Goal: Information Seeking & Learning: Learn about a topic

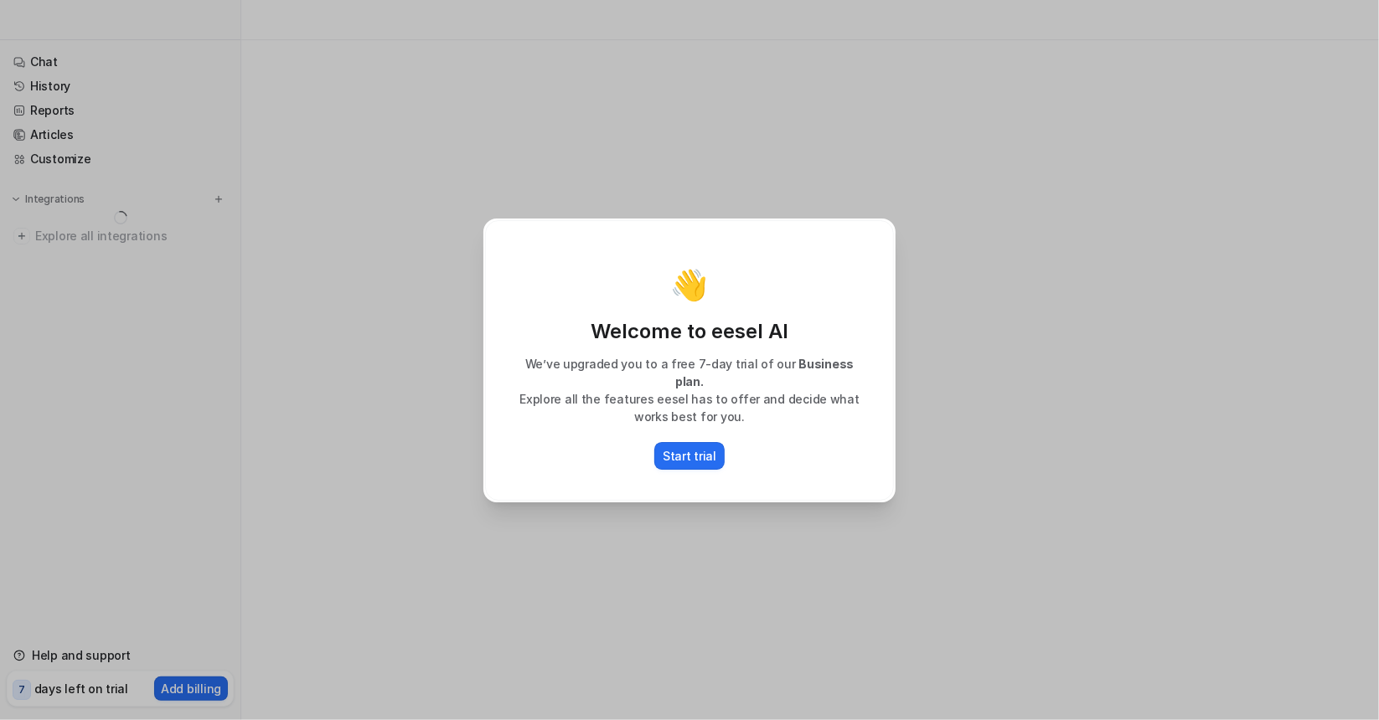
click at [355, 479] on div "👋 Welcome to eesel AI We’ve upgraded you to a free 7-day trial of our Business …" at bounding box center [689, 360] width 1379 height 720
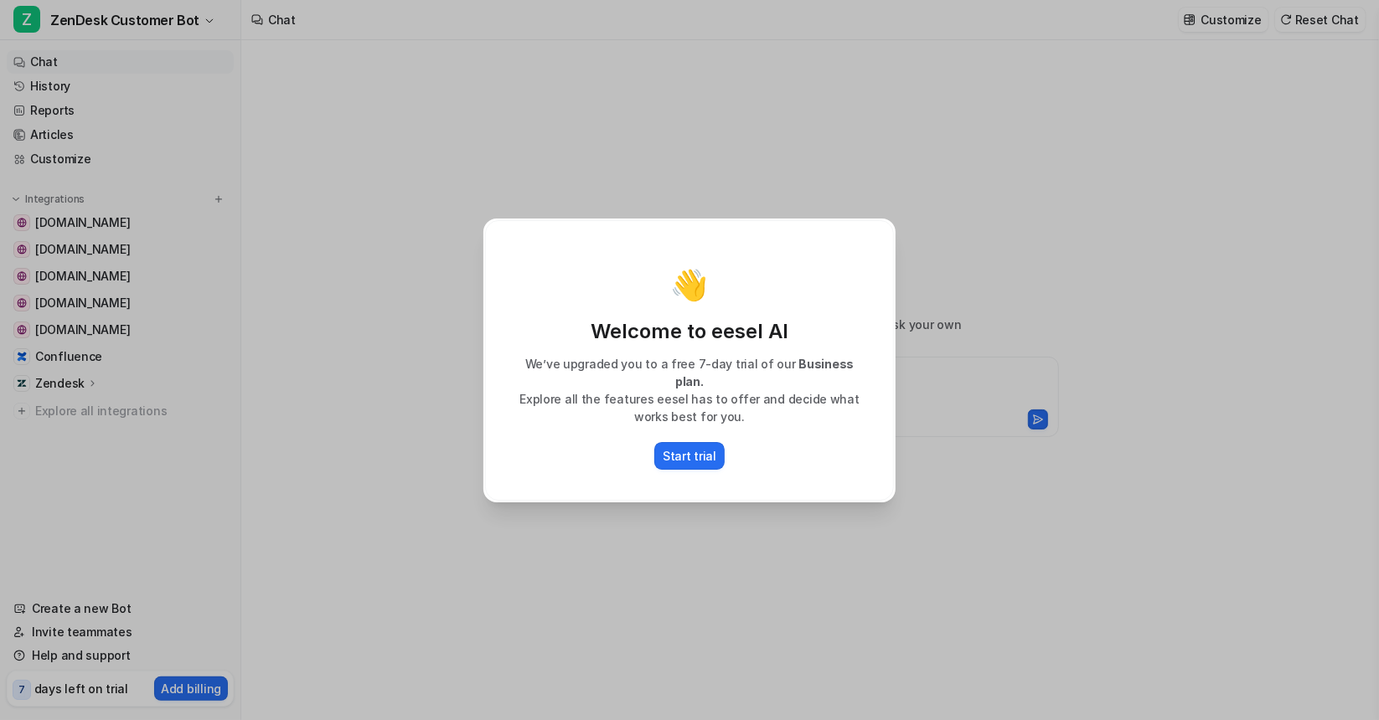
type textarea "**********"
click at [557, 711] on div "👋 Welcome to eesel AI We’ve upgraded you to a free 7-day trial of our Business …" at bounding box center [689, 360] width 439 height 720
click at [566, 633] on div "👋 Welcome to eesel AI We’ve upgraded you to a free 7-day trial of our Business …" at bounding box center [689, 360] width 439 height 720
click at [590, 590] on div "👋 Welcome to eesel AI We’ve upgraded you to a free 7-day trial of our Business …" at bounding box center [689, 360] width 439 height 720
click at [680, 452] on p "Start trial" at bounding box center [689, 456] width 54 height 18
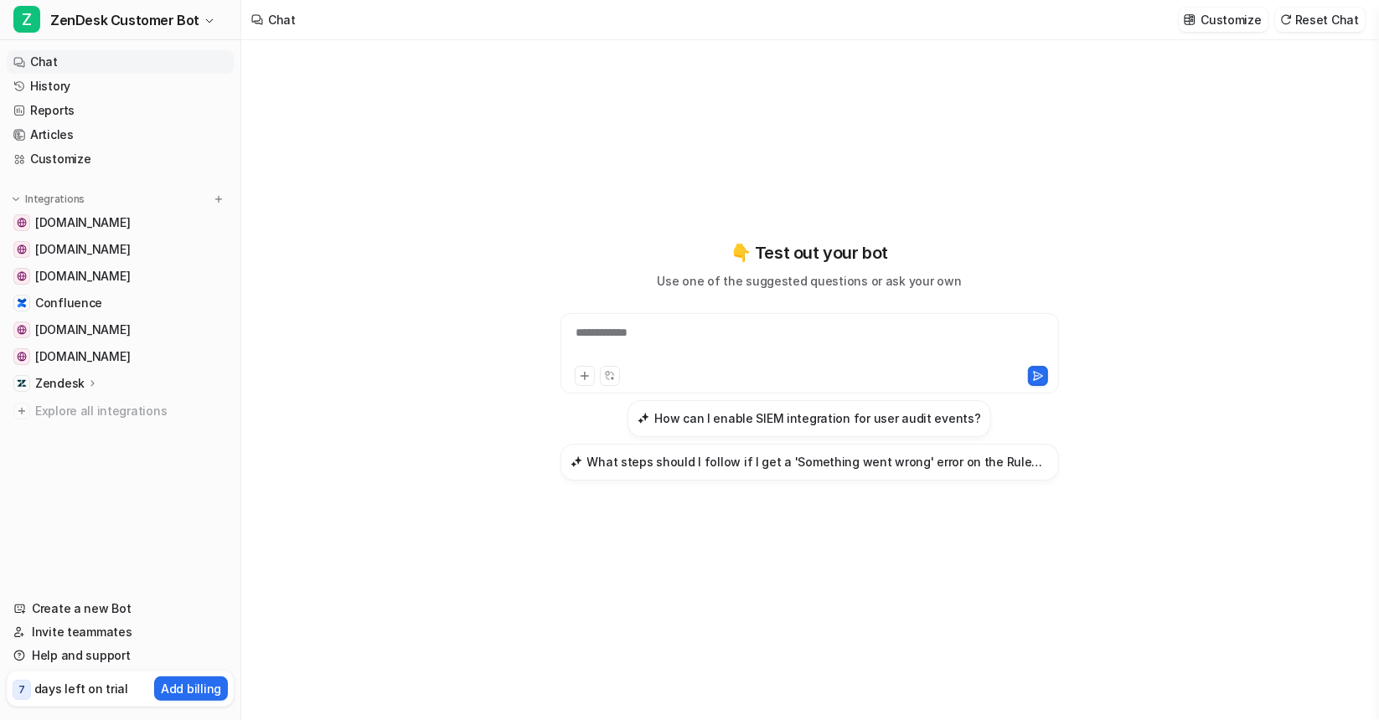
click at [65, 369] on ul "[DOMAIN_NAME] [DOMAIN_NAME] [DOMAIN_NAME] Confluence [DOMAIN_NAME] [DOMAIN_NAME…" at bounding box center [120, 317] width 227 height 212
click at [61, 379] on p "Zendesk" at bounding box center [59, 383] width 49 height 17
click at [80, 408] on p "Overview" at bounding box center [75, 408] width 54 height 17
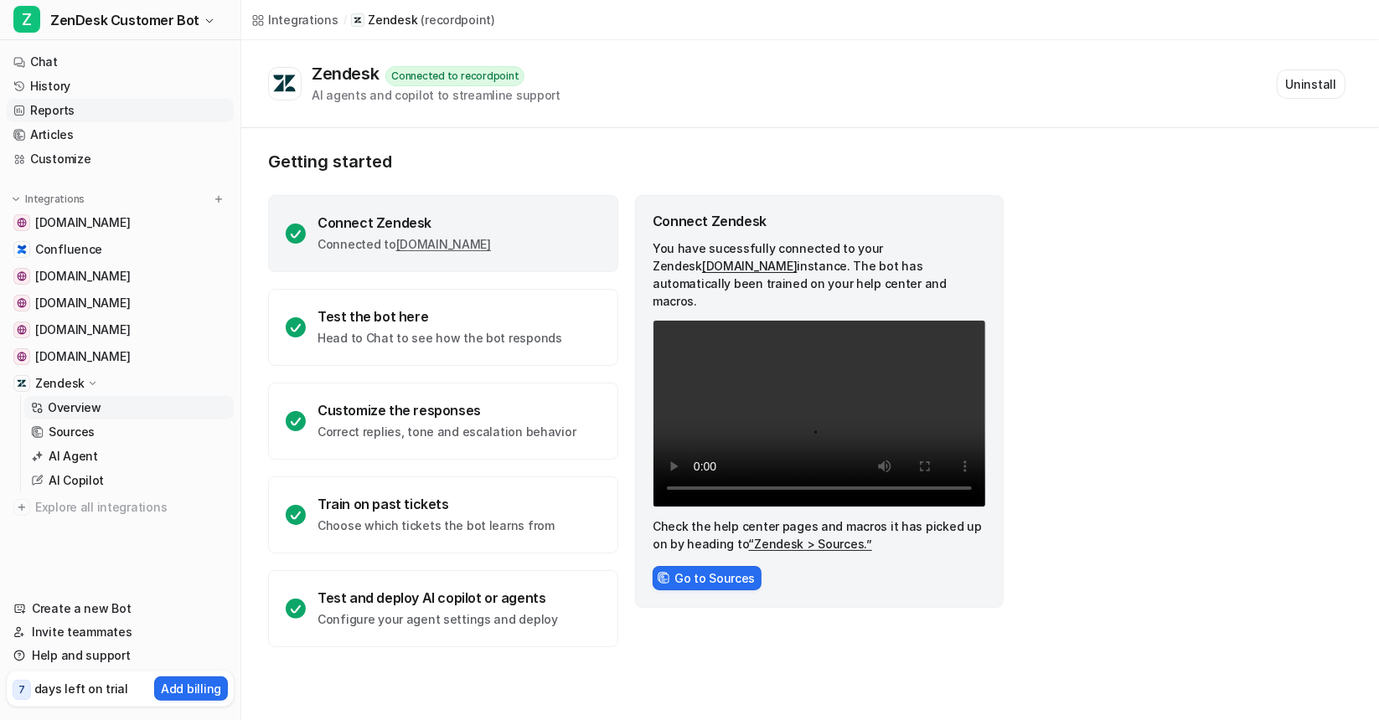
click at [81, 116] on link "Reports" at bounding box center [120, 110] width 227 height 23
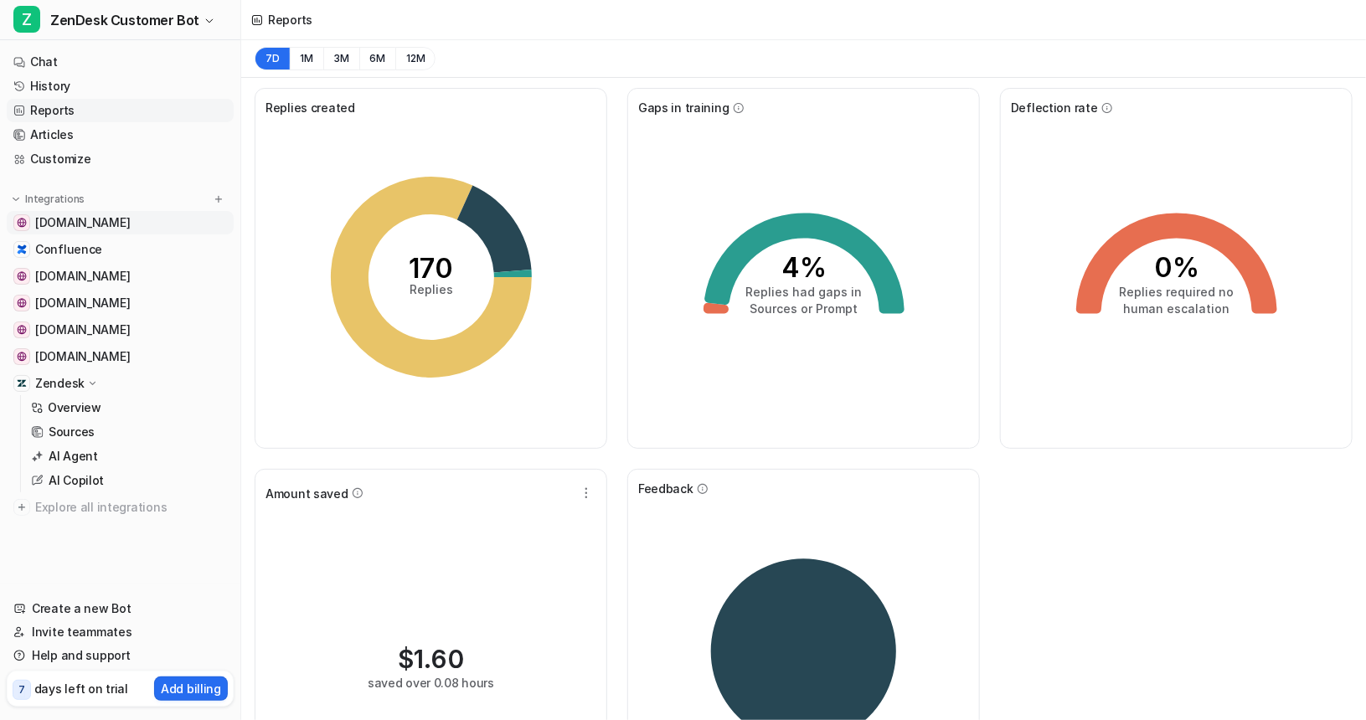
click at [115, 225] on span "[DOMAIN_NAME]" at bounding box center [82, 222] width 95 height 17
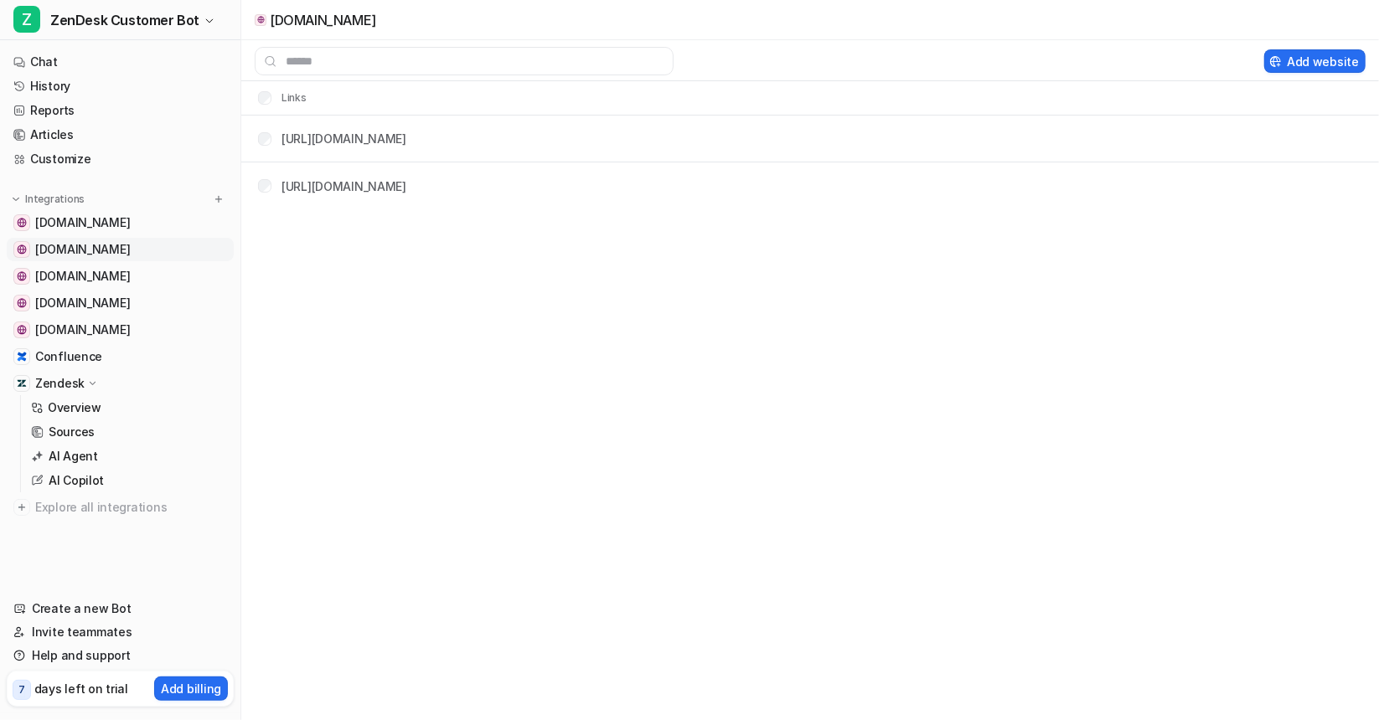
click at [62, 259] on link "[DOMAIN_NAME]" at bounding box center [120, 249] width 227 height 23
click at [65, 279] on span "[DOMAIN_NAME]" at bounding box center [82, 276] width 95 height 17
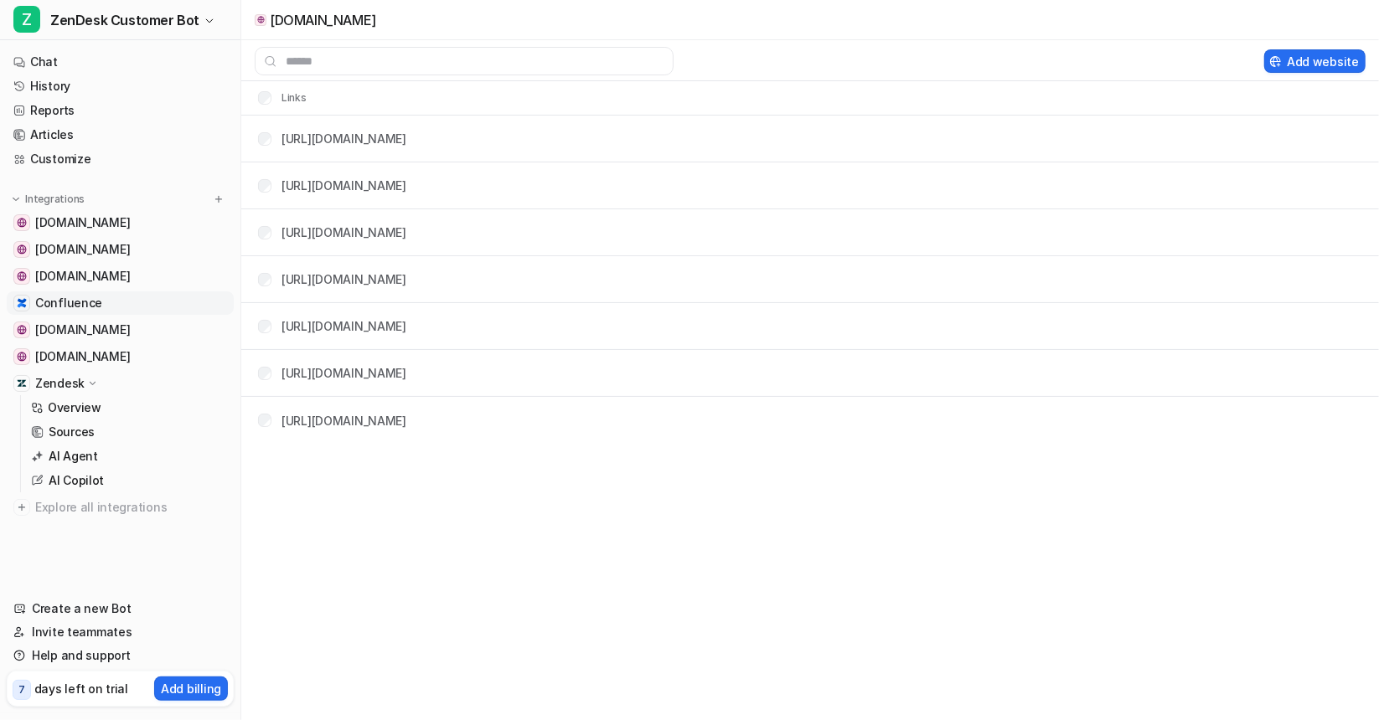
click at [84, 302] on span "Confluence" at bounding box center [68, 303] width 67 height 17
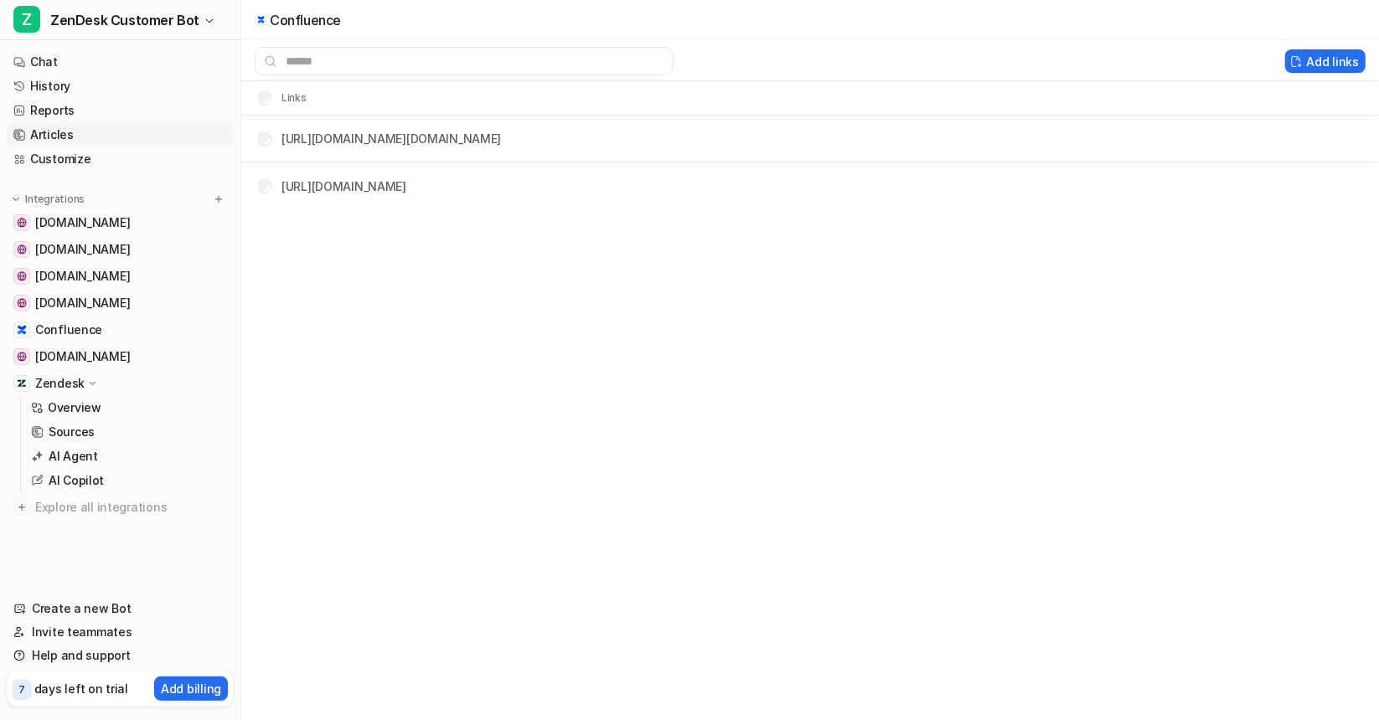
click at [69, 135] on link "Articles" at bounding box center [120, 134] width 227 height 23
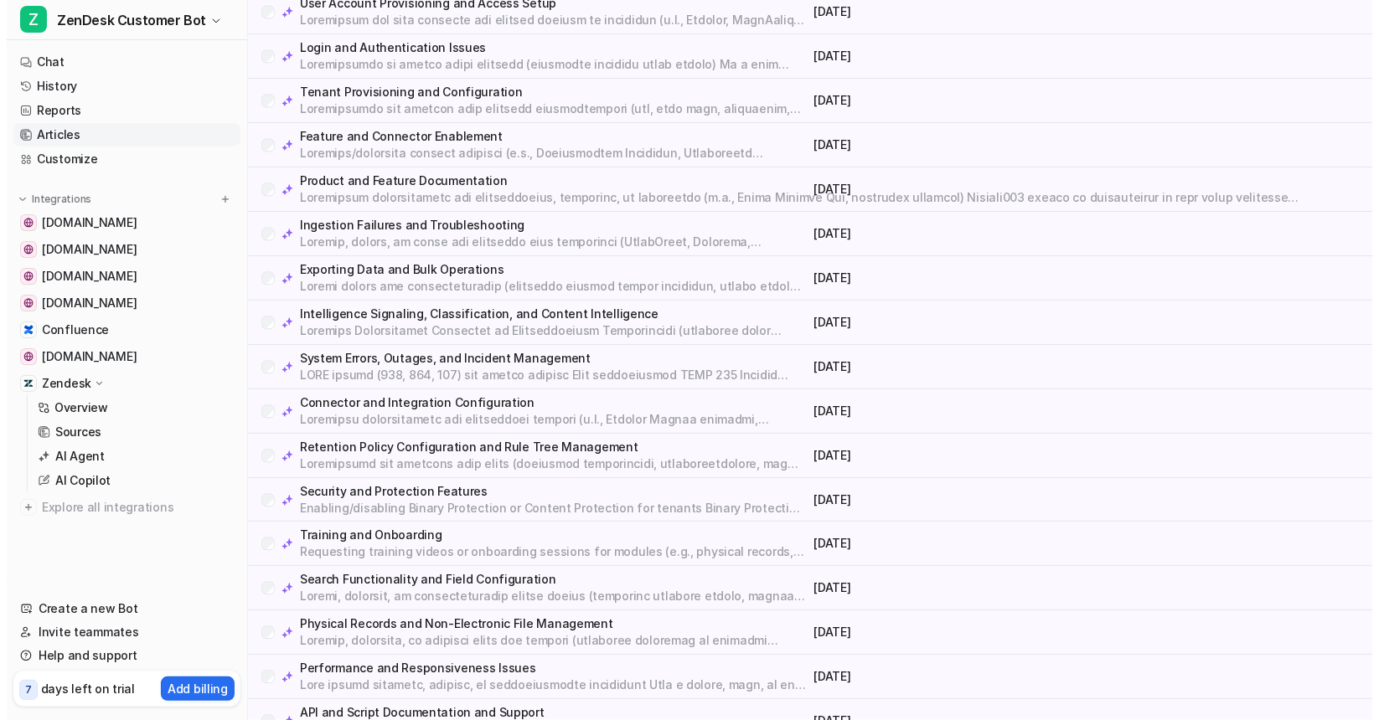
scroll to position [1591, 0]
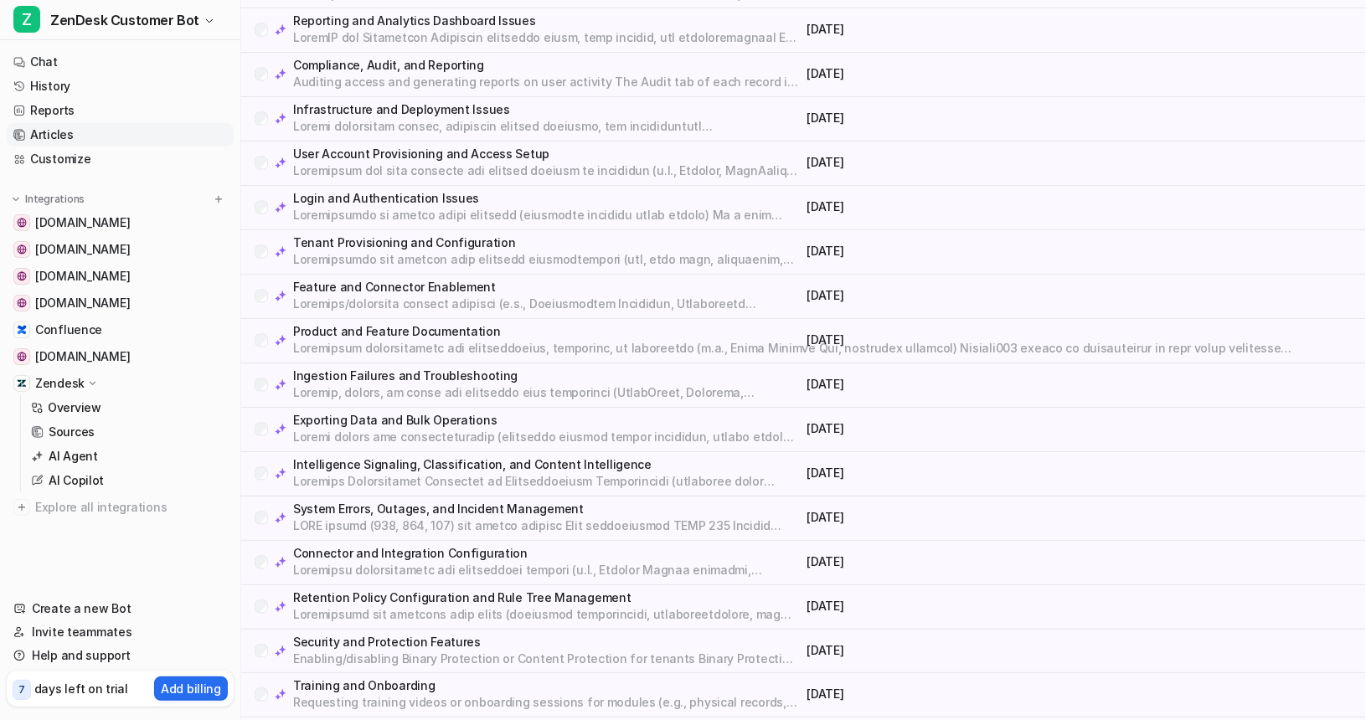
click at [394, 192] on p "Login and Authentication Issues" at bounding box center [547, 199] width 508 height 17
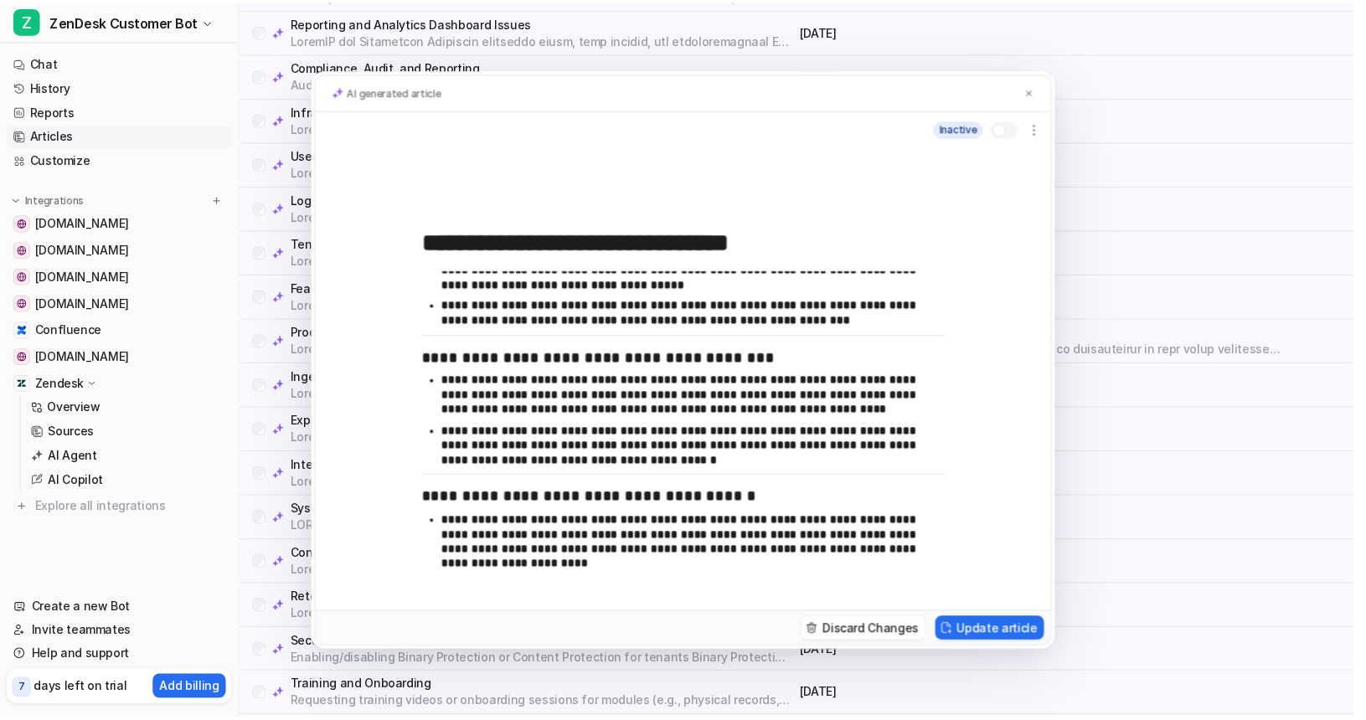
scroll to position [0, 0]
